Goal: Task Accomplishment & Management: Complete application form

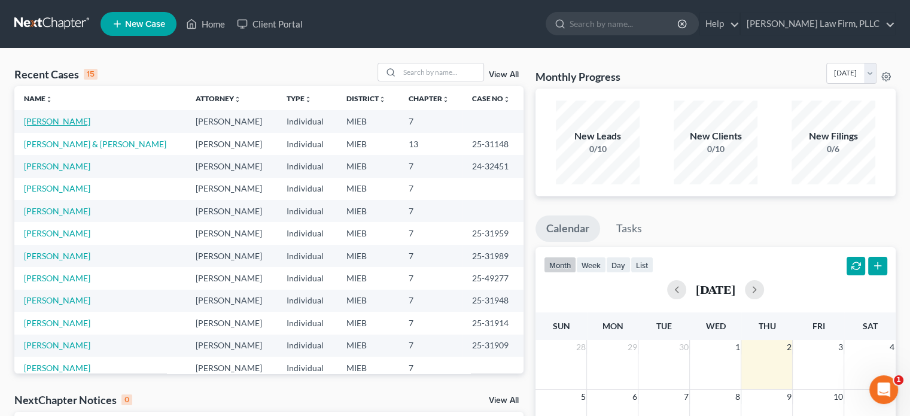
click at [60, 117] on link "[PERSON_NAME]" at bounding box center [57, 121] width 66 height 10
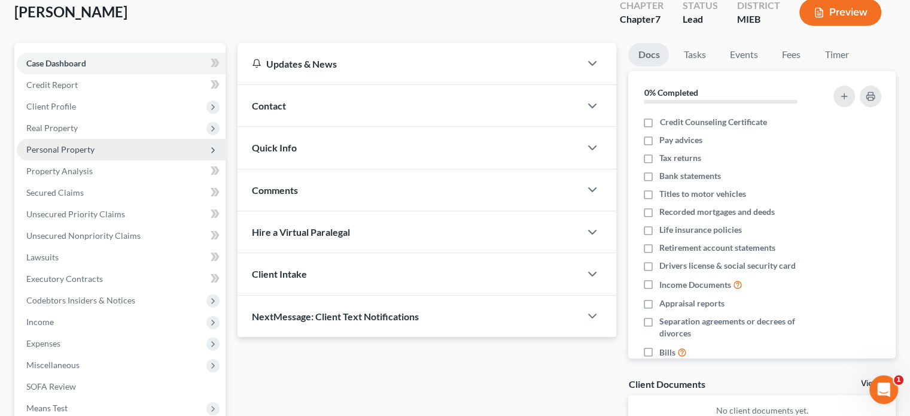
scroll to position [120, 0]
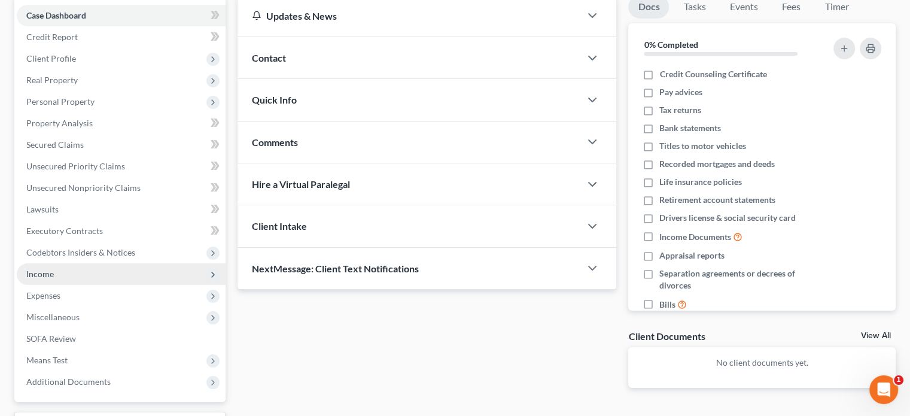
click at [70, 274] on span "Income" at bounding box center [121, 274] width 209 height 22
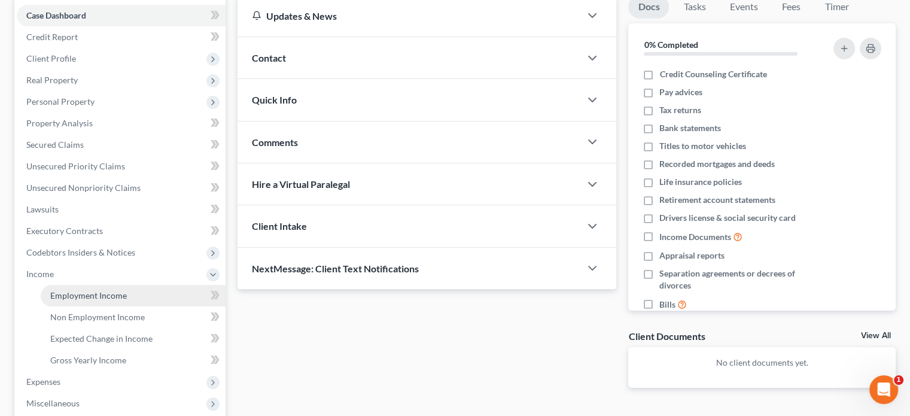
click at [77, 289] on link "Employment Income" at bounding box center [133, 296] width 185 height 22
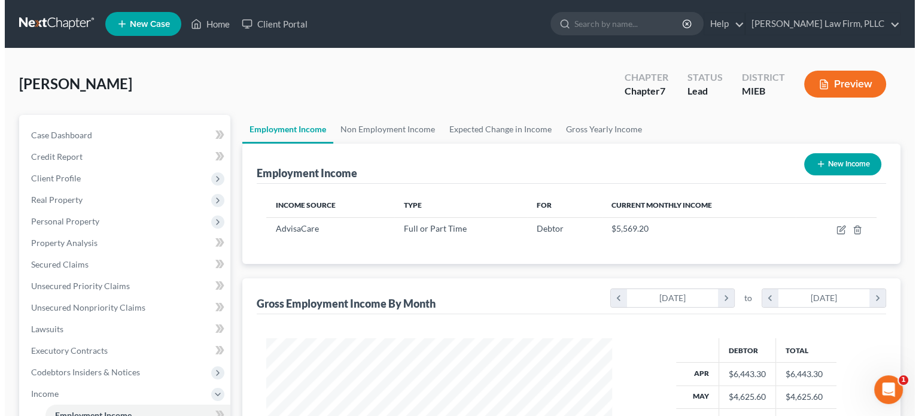
scroll to position [213, 369]
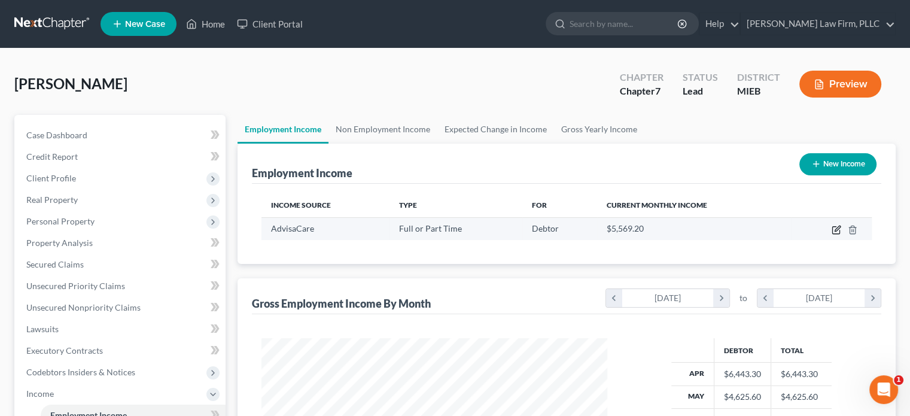
click at [837, 225] on icon "button" at bounding box center [836, 230] width 10 height 10
select select "0"
select select "23"
select select "3"
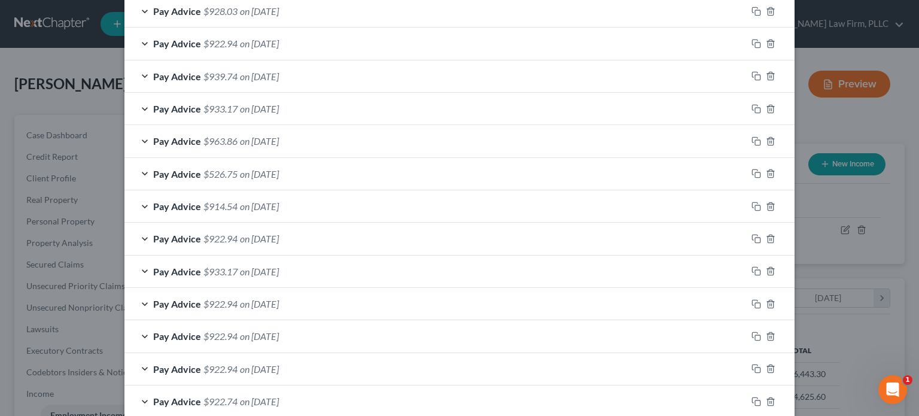
scroll to position [863, 0]
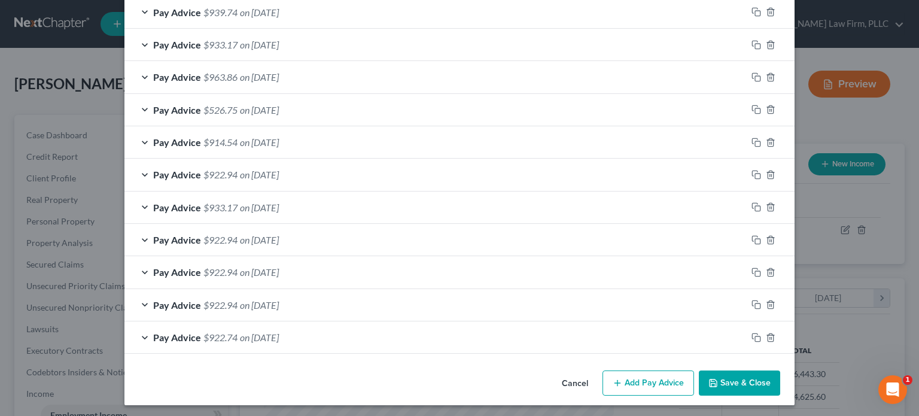
click at [646, 373] on button "Add Pay Advice" at bounding box center [648, 382] width 92 height 25
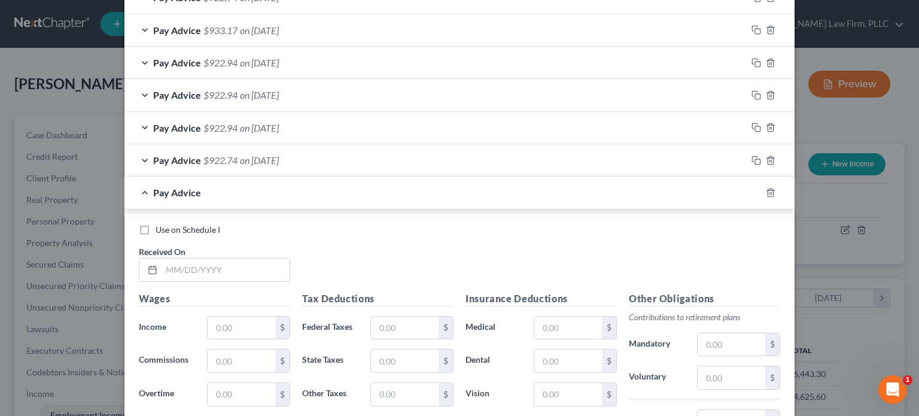
scroll to position [1042, 0]
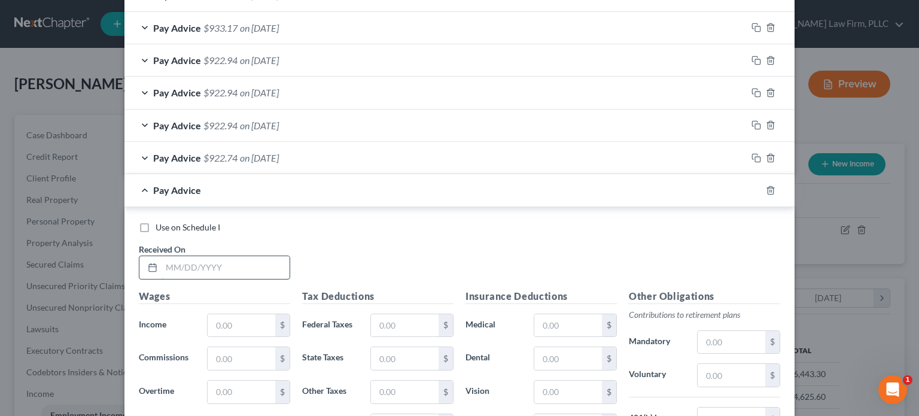
click at [200, 267] on input "text" at bounding box center [225, 267] width 128 height 23
type input "[DATE]"
type input "1,293.95"
type input "97.05"
type input "18.39"
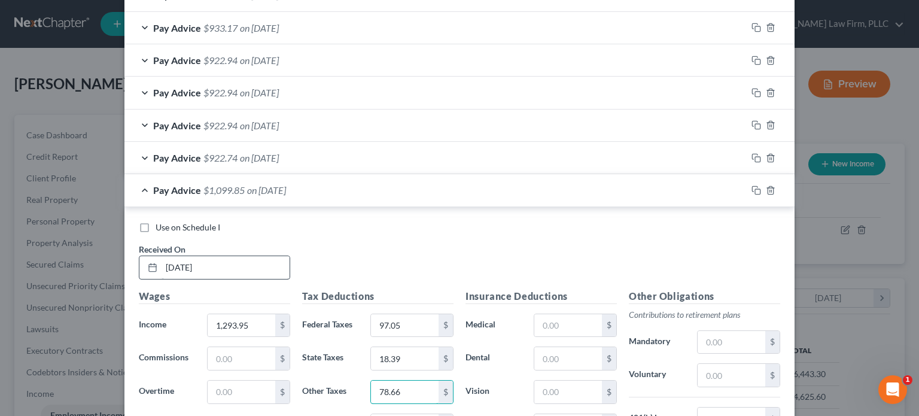
type input "78.66"
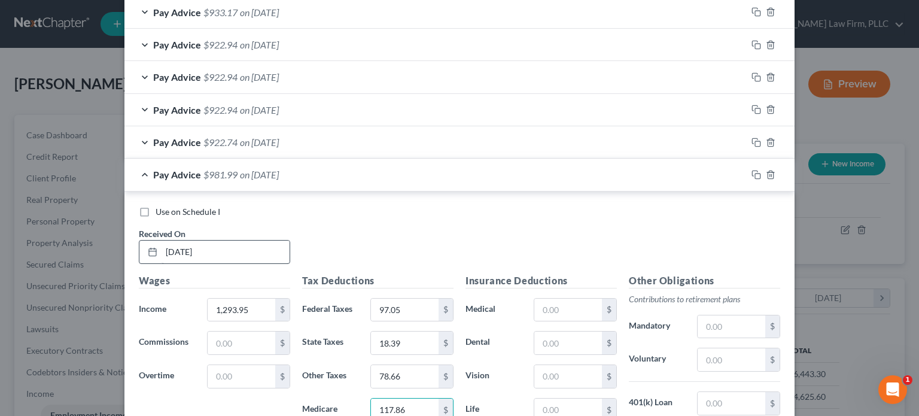
type input "117.86"
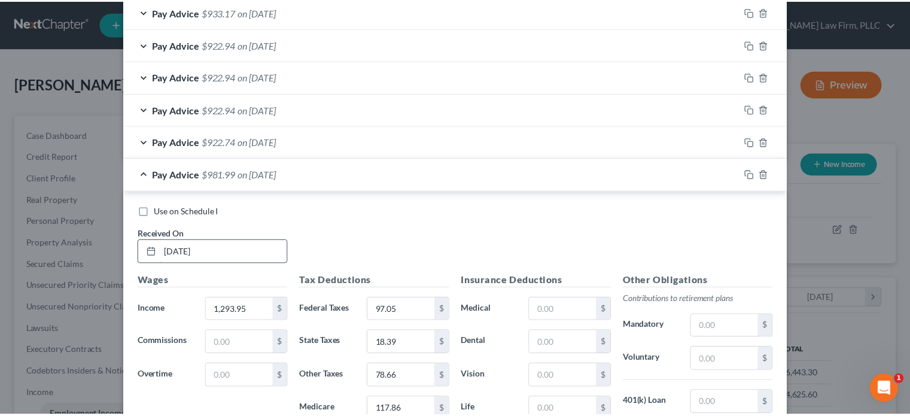
scroll to position [1253, 0]
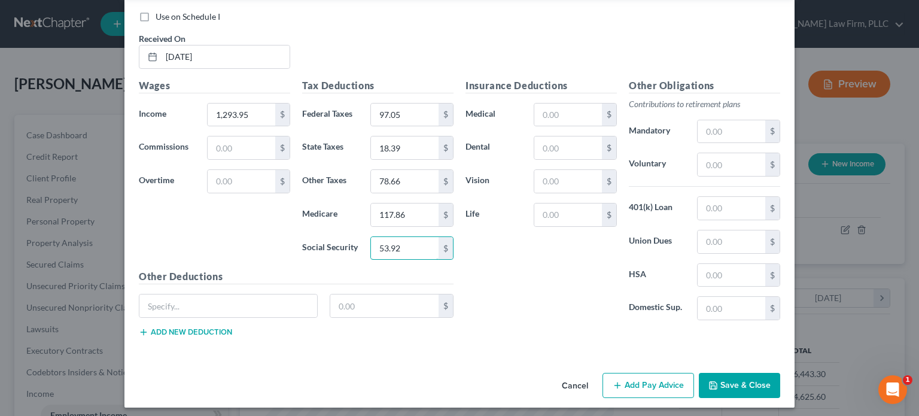
type input "53.92"
click at [722, 377] on button "Save & Close" at bounding box center [739, 385] width 81 height 25
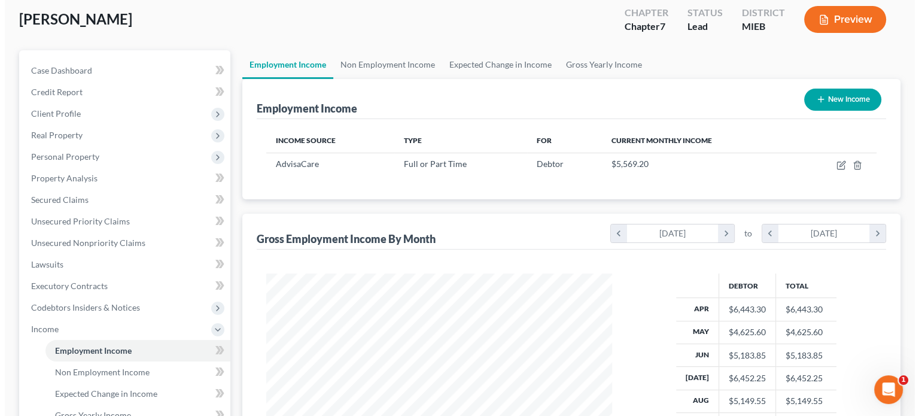
scroll to position [60, 0]
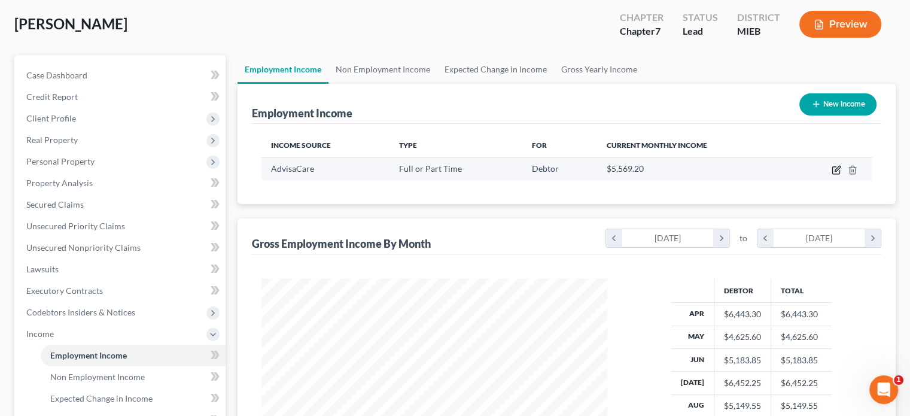
click at [837, 166] on icon "button" at bounding box center [836, 170] width 10 height 10
select select "0"
select select "23"
select select "3"
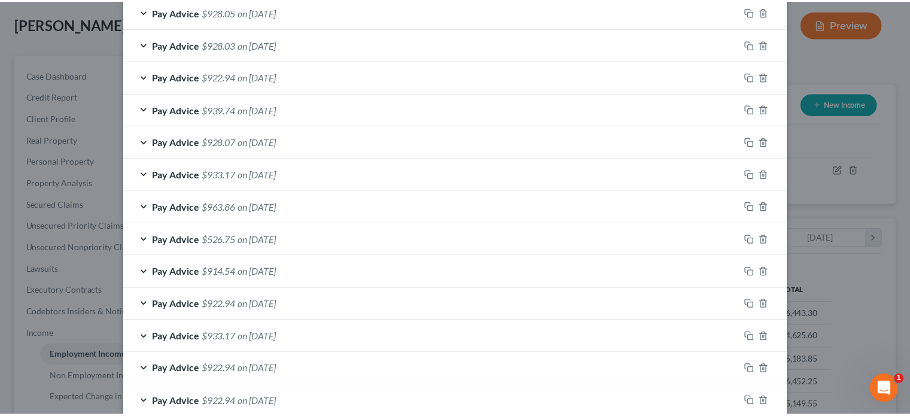
scroll to position [895, 0]
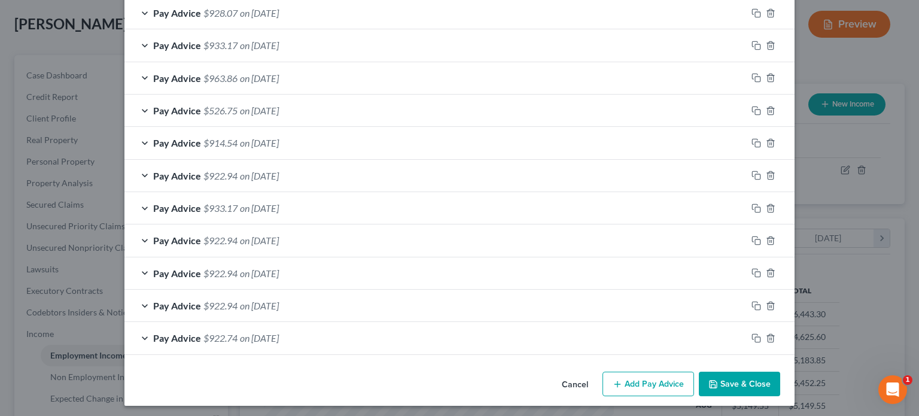
click at [742, 375] on button "Save & Close" at bounding box center [739, 383] width 81 height 25
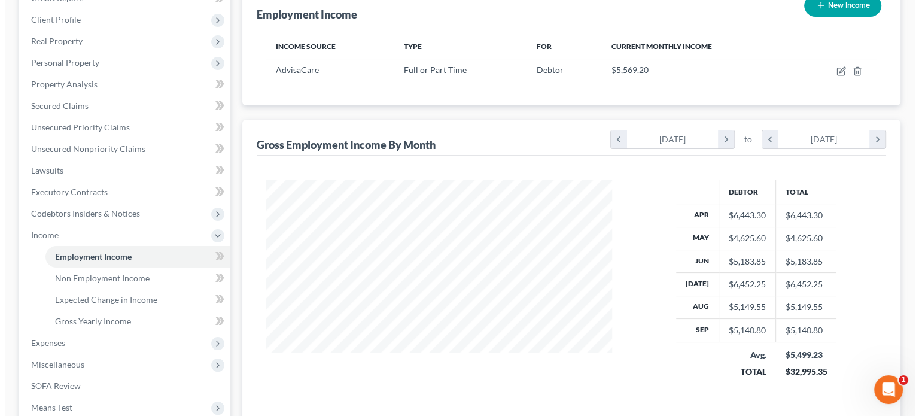
scroll to position [179, 0]
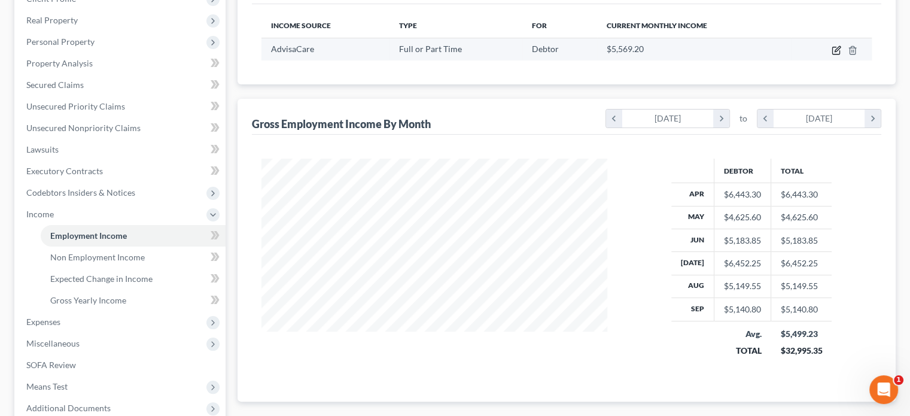
click at [835, 47] on icon "button" at bounding box center [835, 50] width 7 height 7
select select "0"
select select "23"
select select "3"
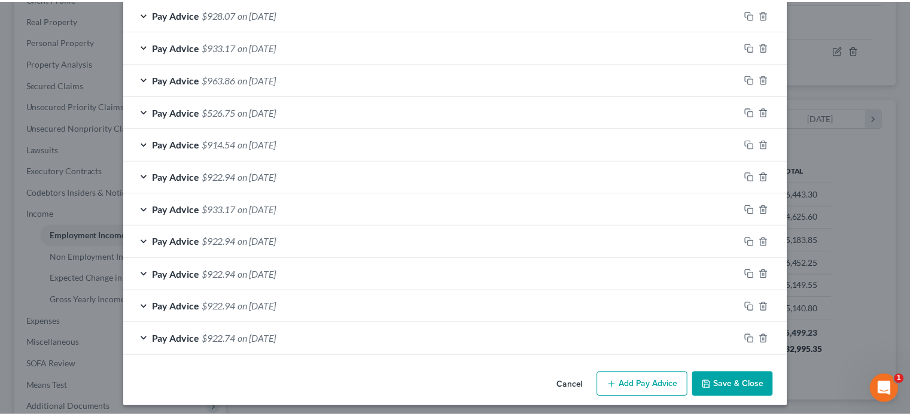
scroll to position [895, 0]
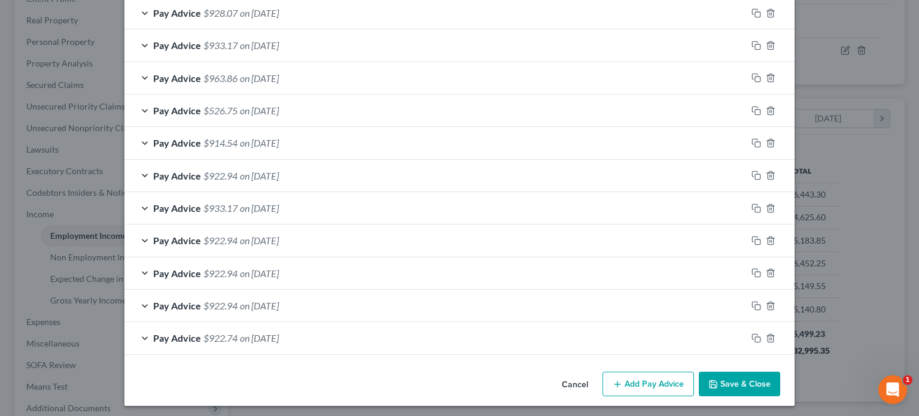
click at [718, 371] on button "Save & Close" at bounding box center [739, 383] width 81 height 25
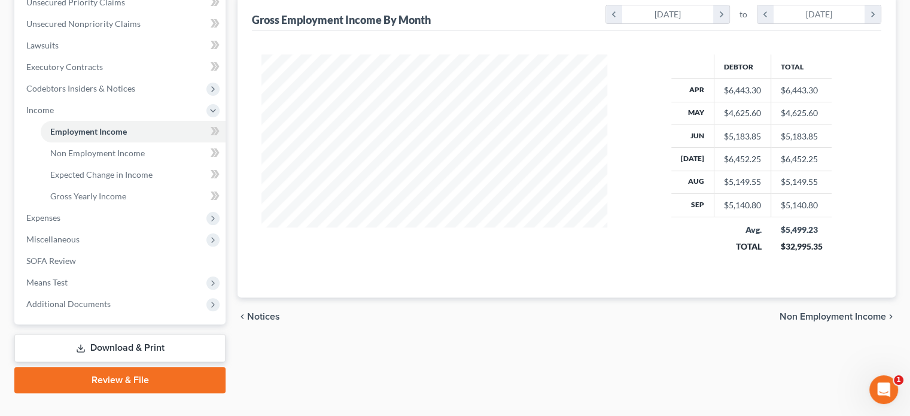
scroll to position [305, 0]
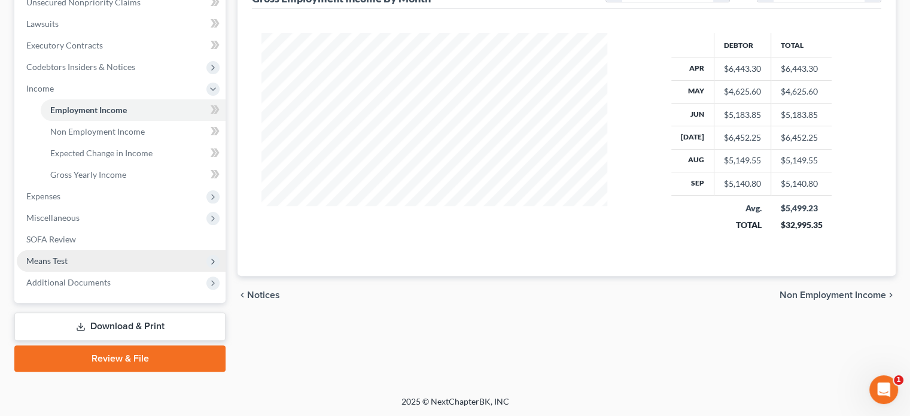
click at [124, 257] on span "Means Test" at bounding box center [121, 261] width 209 height 22
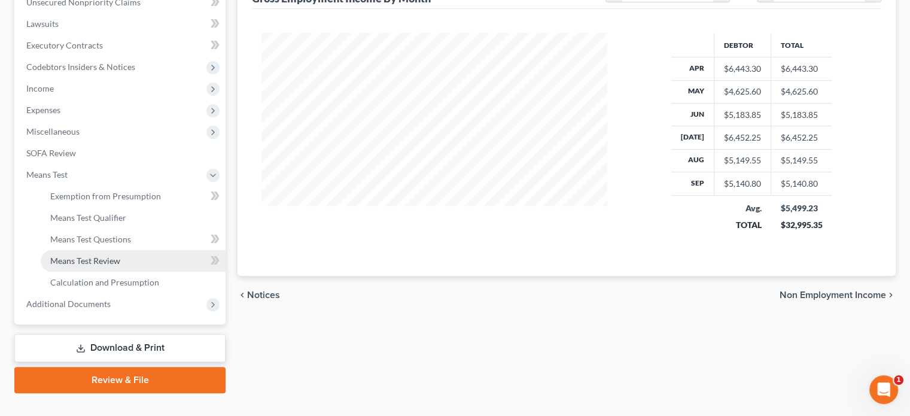
click at [108, 254] on link "Means Test Review" at bounding box center [133, 261] width 185 height 22
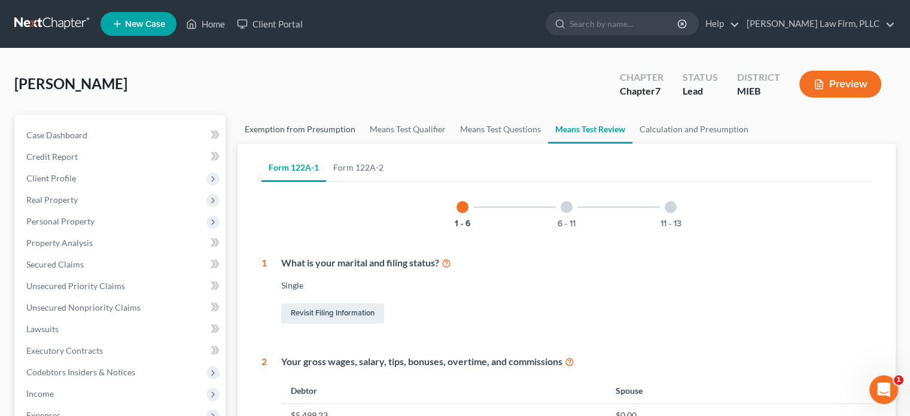
click at [292, 125] on link "Exemption from Presumption" at bounding box center [299, 129] width 125 height 29
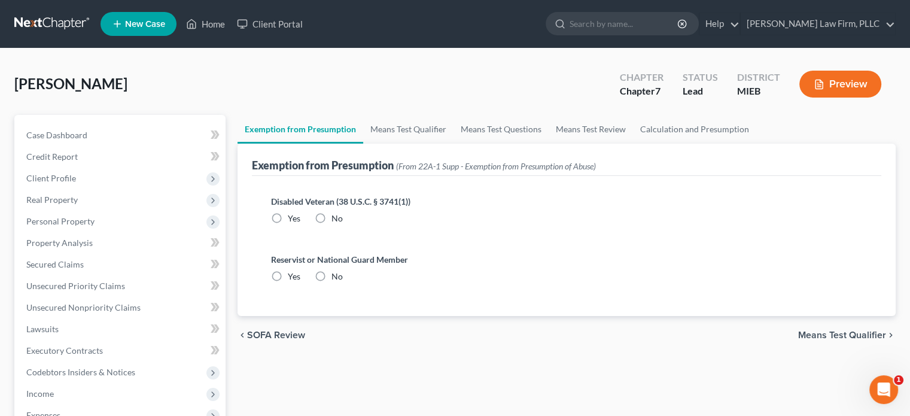
radio input "true"
click at [405, 124] on link "Means Test Qualifier" at bounding box center [408, 129] width 90 height 29
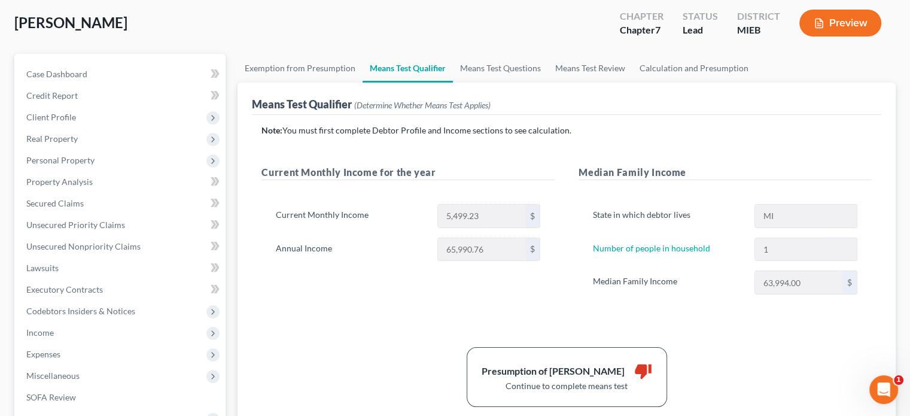
scroll to position [120, 0]
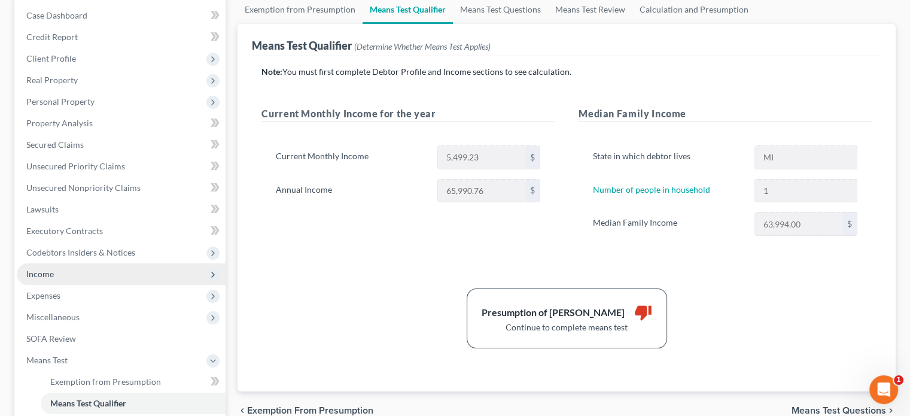
click at [66, 278] on span "Income" at bounding box center [121, 274] width 209 height 22
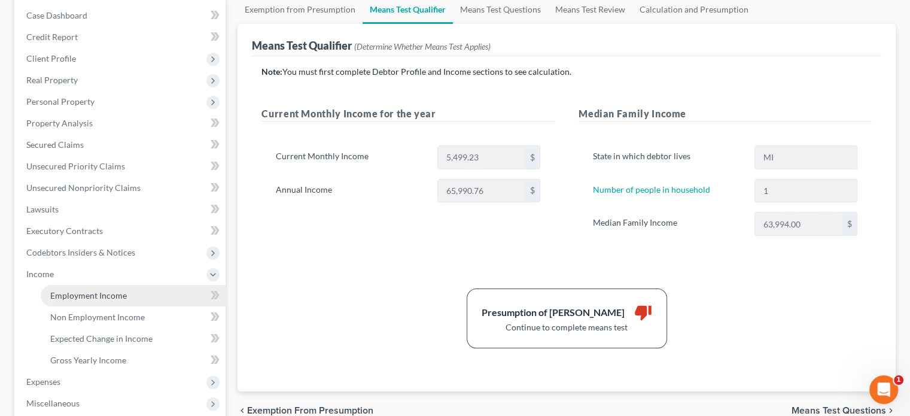
click at [83, 295] on span "Employment Income" at bounding box center [88, 295] width 77 height 10
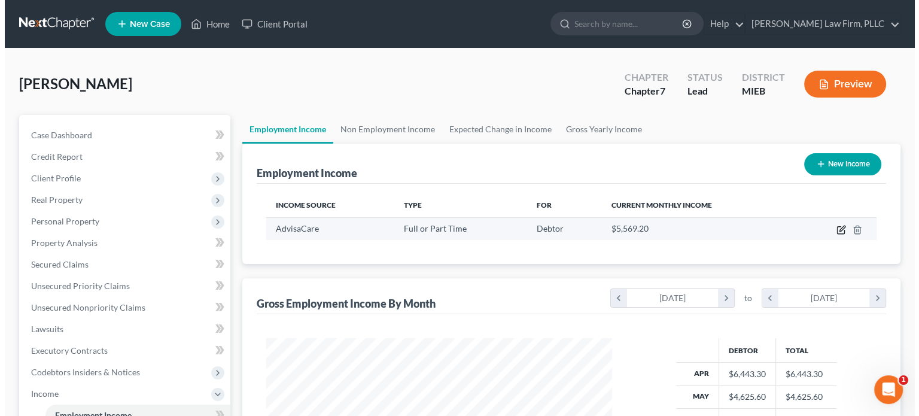
scroll to position [120, 0]
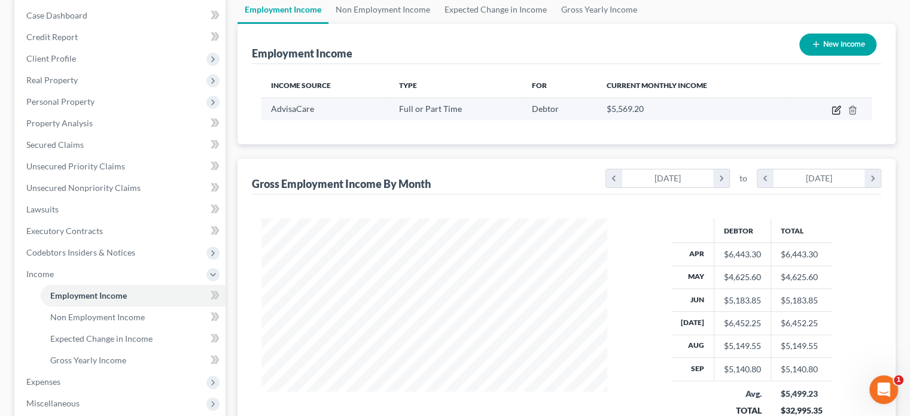
click at [839, 108] on icon "button" at bounding box center [836, 110] width 10 height 10
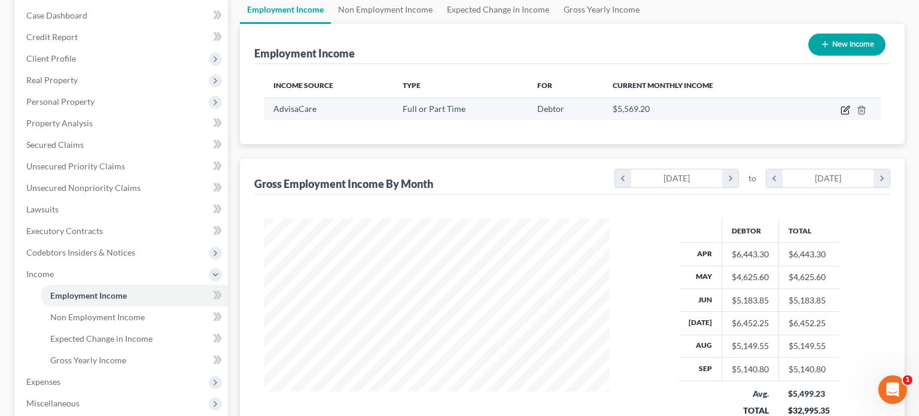
select select "0"
select select "23"
select select "3"
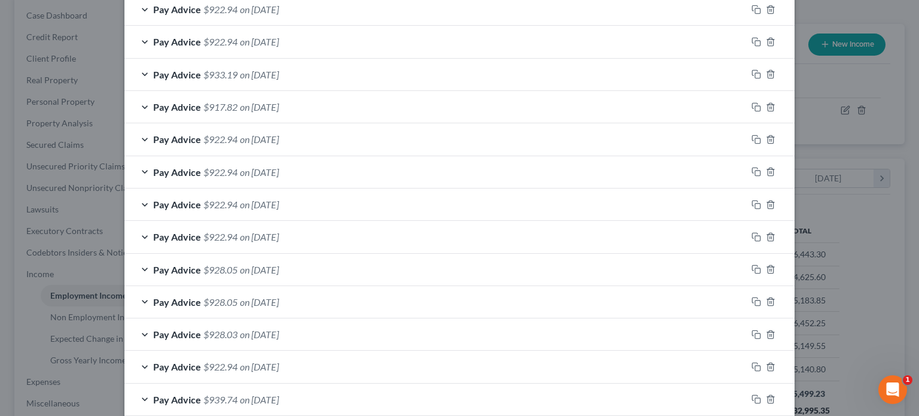
scroll to position [416, 0]
